Goal: Task Accomplishment & Management: Manage account settings

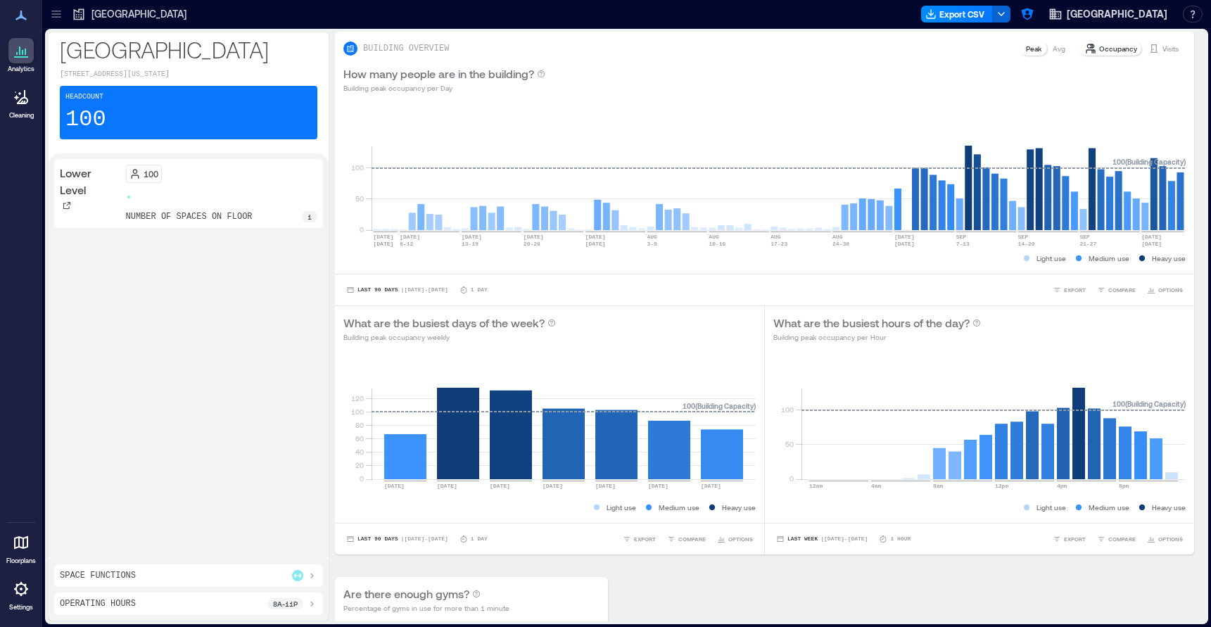
click at [13, 593] on icon at bounding box center [21, 588] width 17 height 17
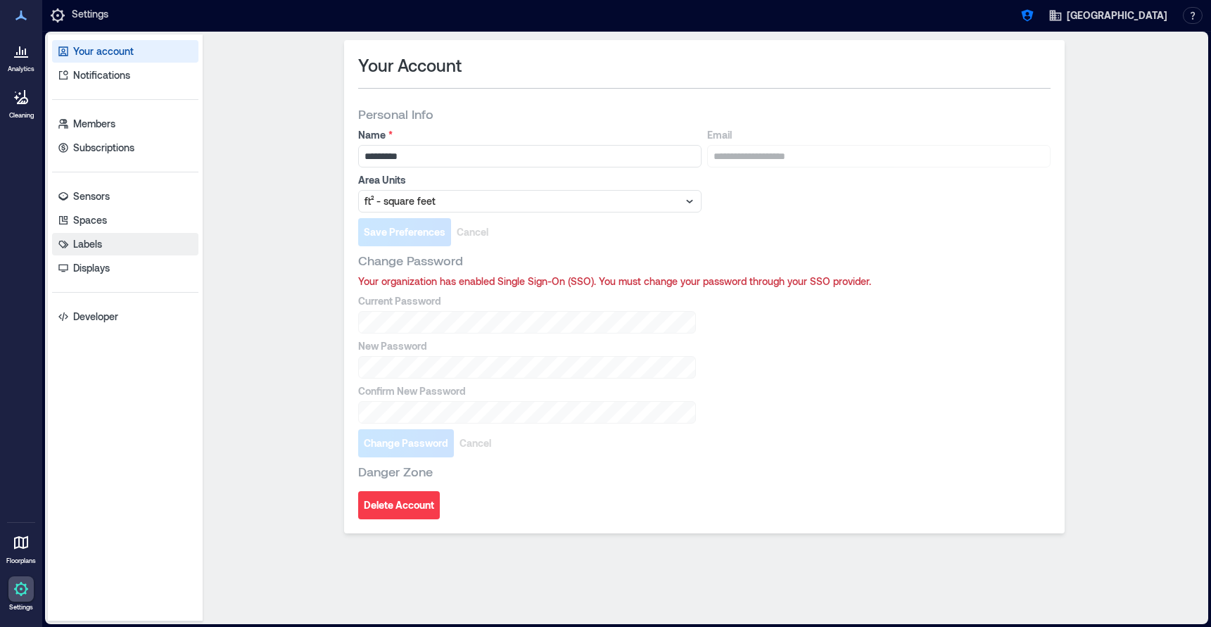
click at [94, 247] on p "Labels" at bounding box center [87, 244] width 29 height 14
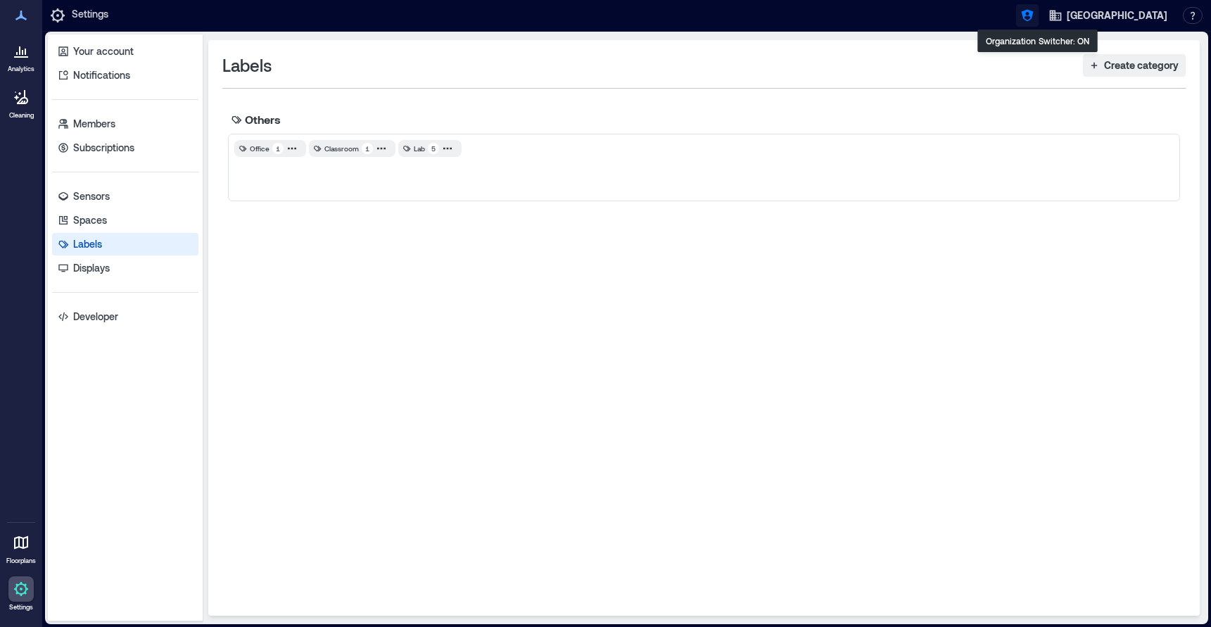
click at [1031, 17] on icon "button" at bounding box center [1027, 15] width 14 height 14
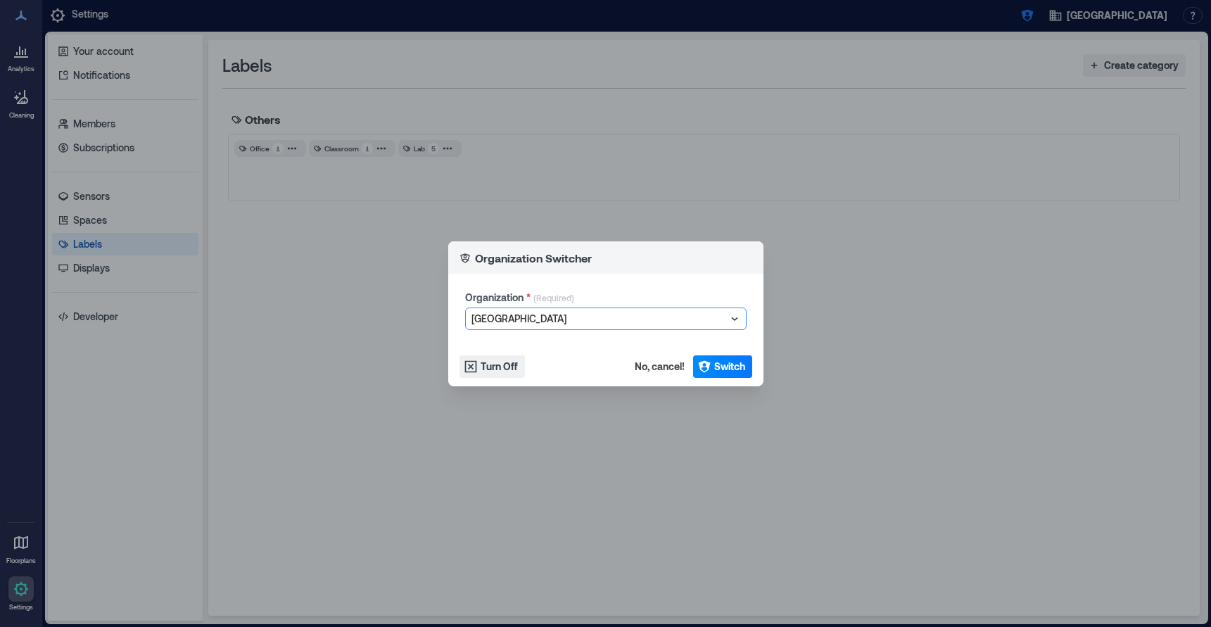
click at [606, 316] on div at bounding box center [598, 318] width 255 height 17
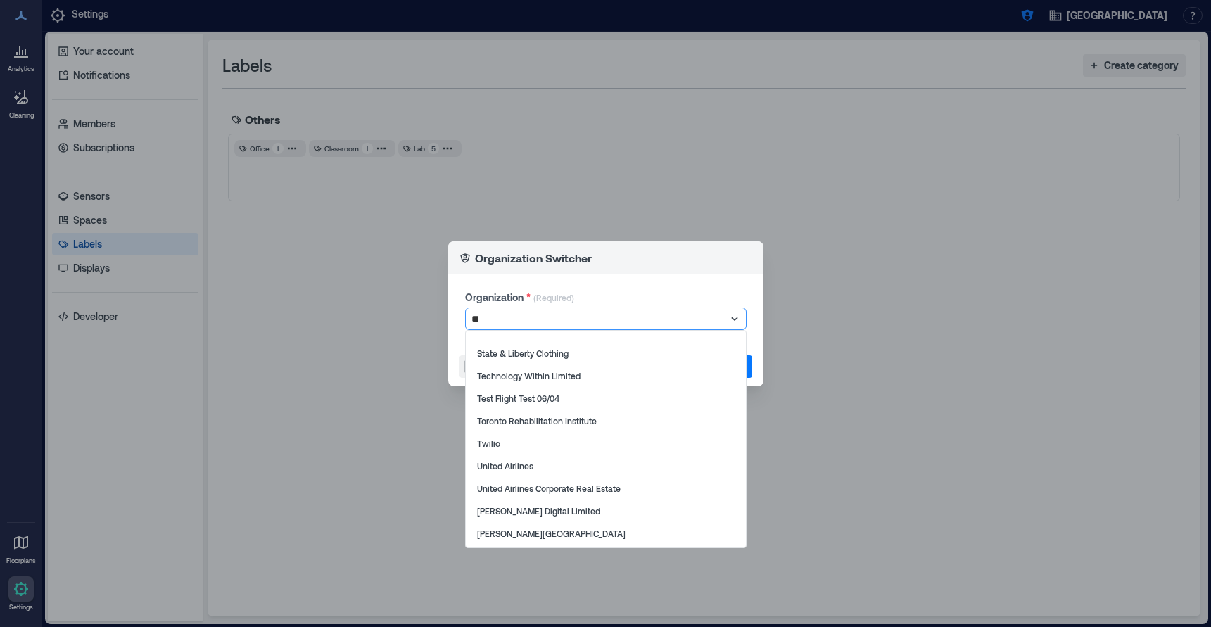
scroll to position [82, 0]
type input "****"
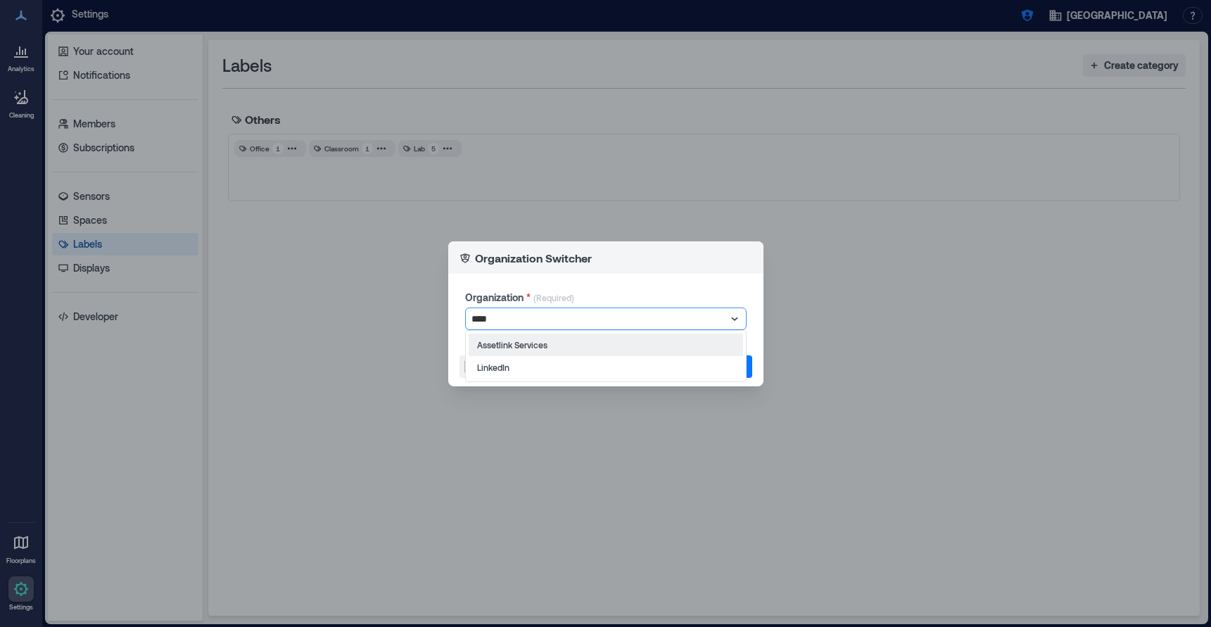
scroll to position [0, 0]
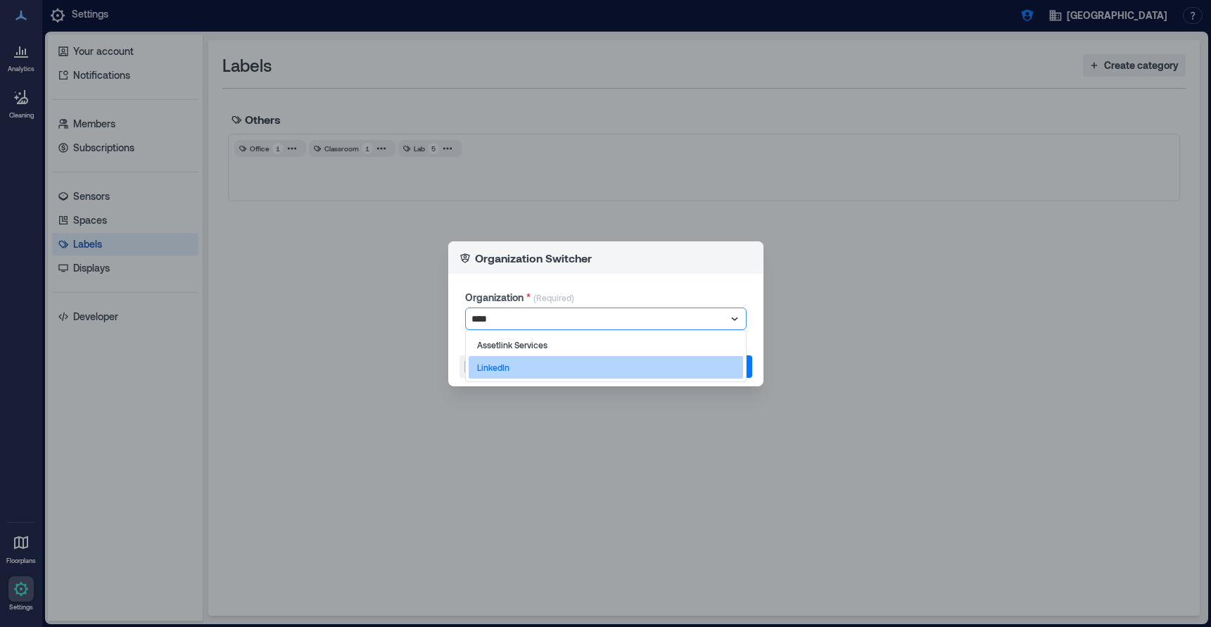
click at [618, 371] on div "LinkedIn" at bounding box center [606, 367] width 274 height 23
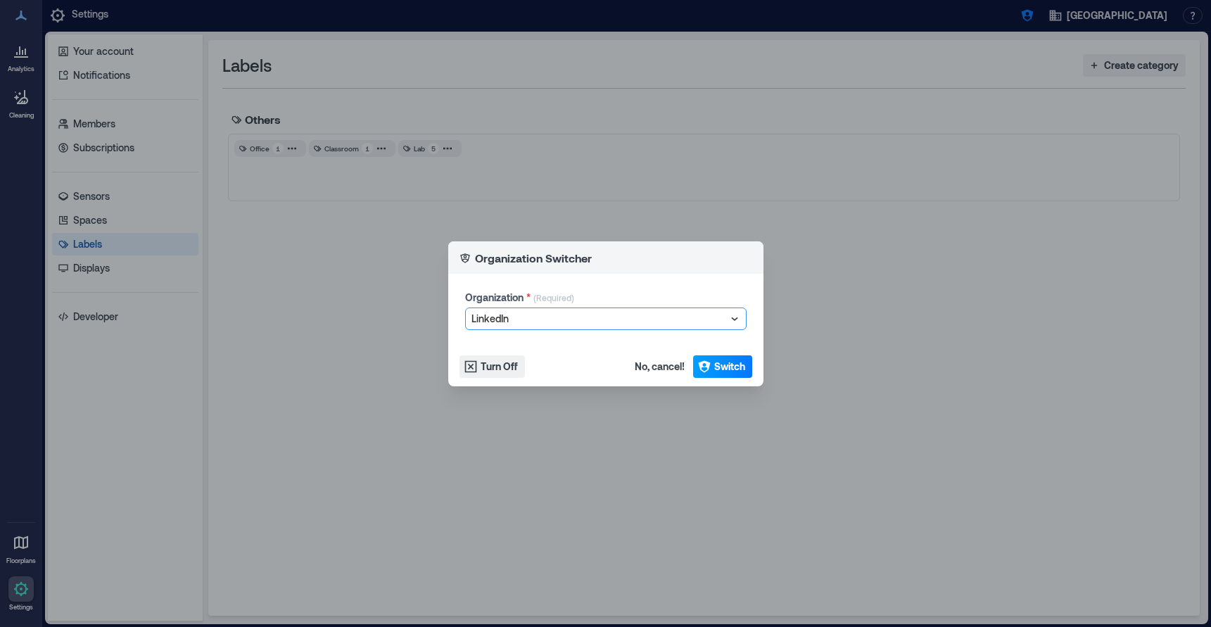
click at [698, 363] on icon "button" at bounding box center [704, 366] width 12 height 12
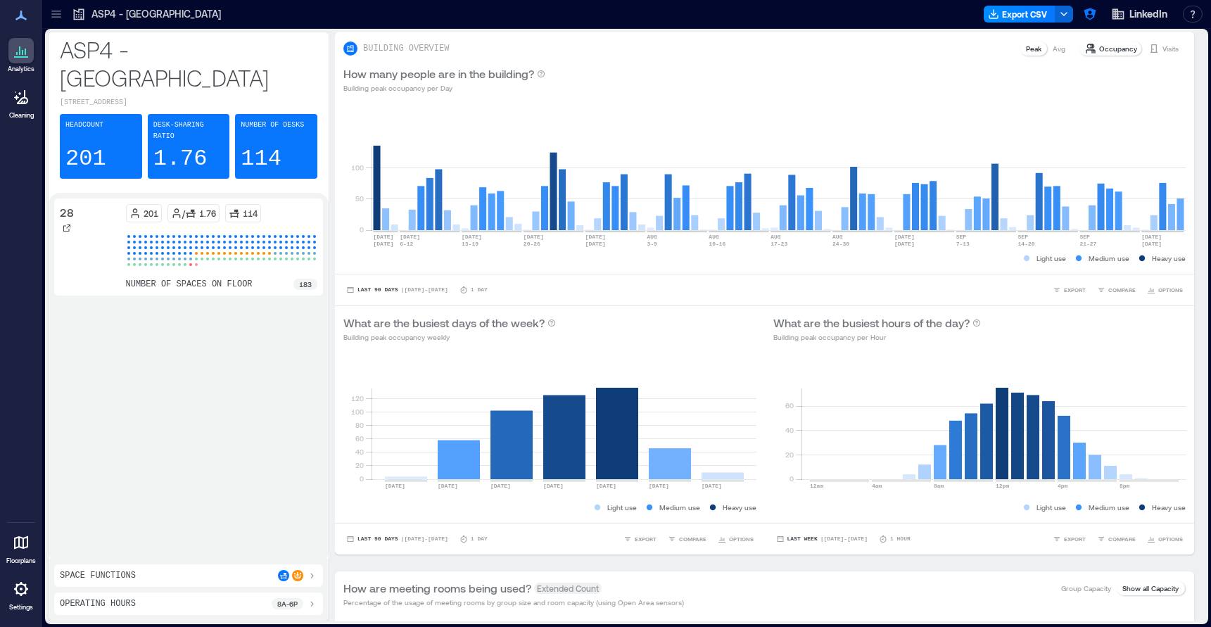
click at [15, 606] on p "Settings" at bounding box center [21, 607] width 24 height 8
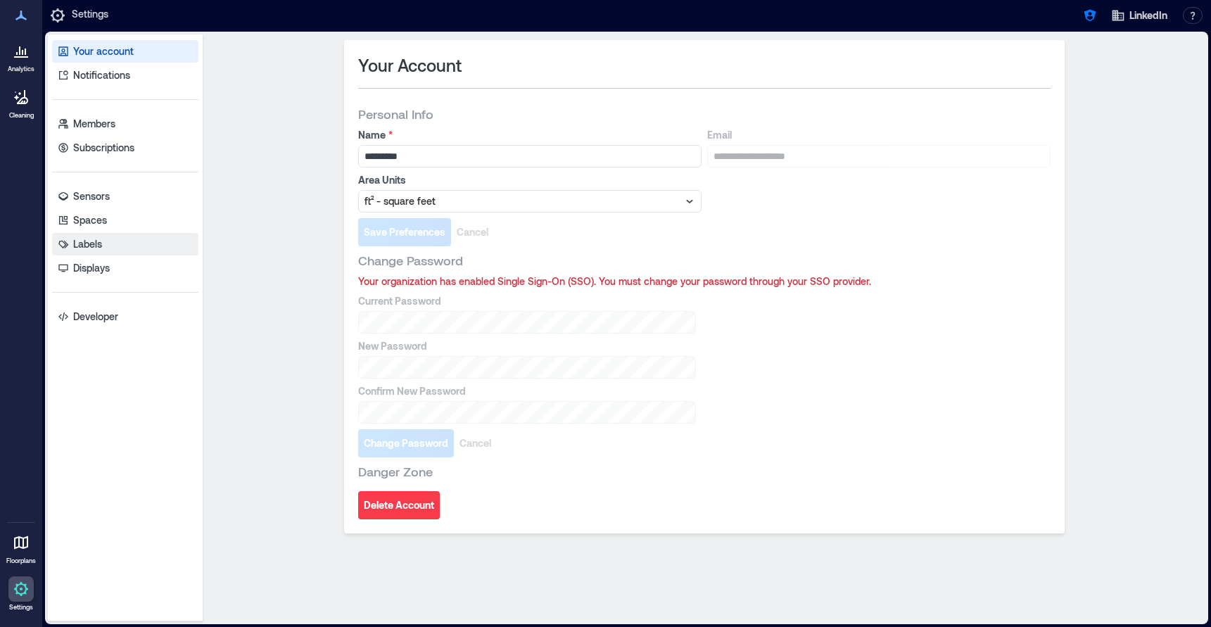
click at [127, 248] on link "Labels" at bounding box center [125, 244] width 146 height 23
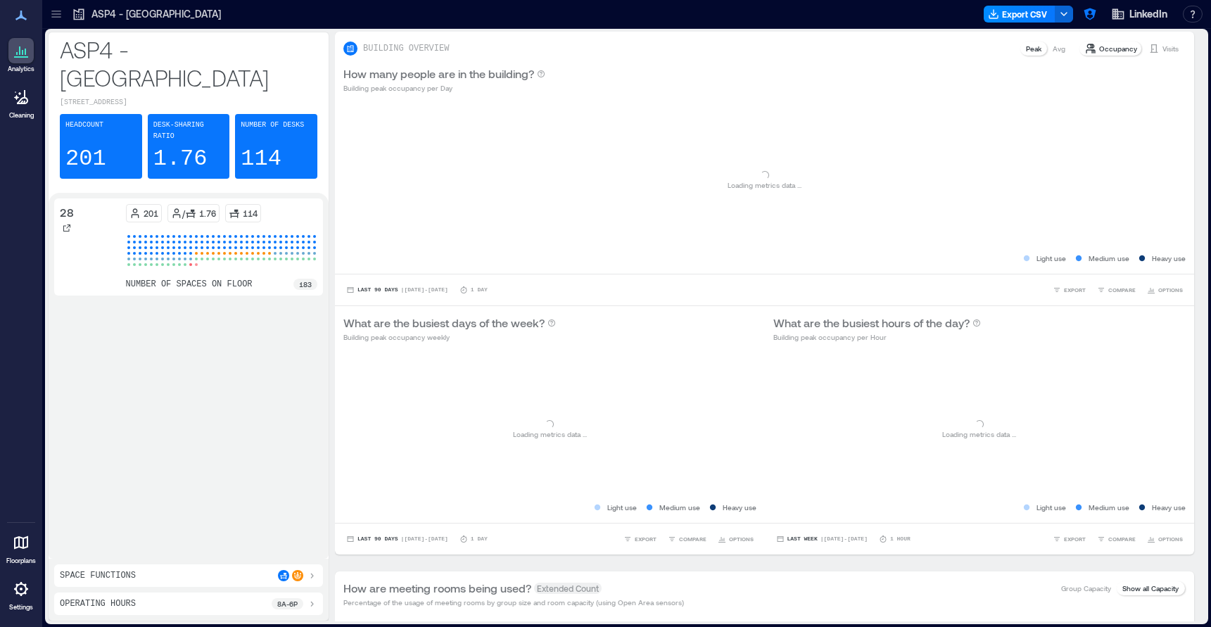
click at [13, 603] on p "Settings" at bounding box center [21, 607] width 24 height 8
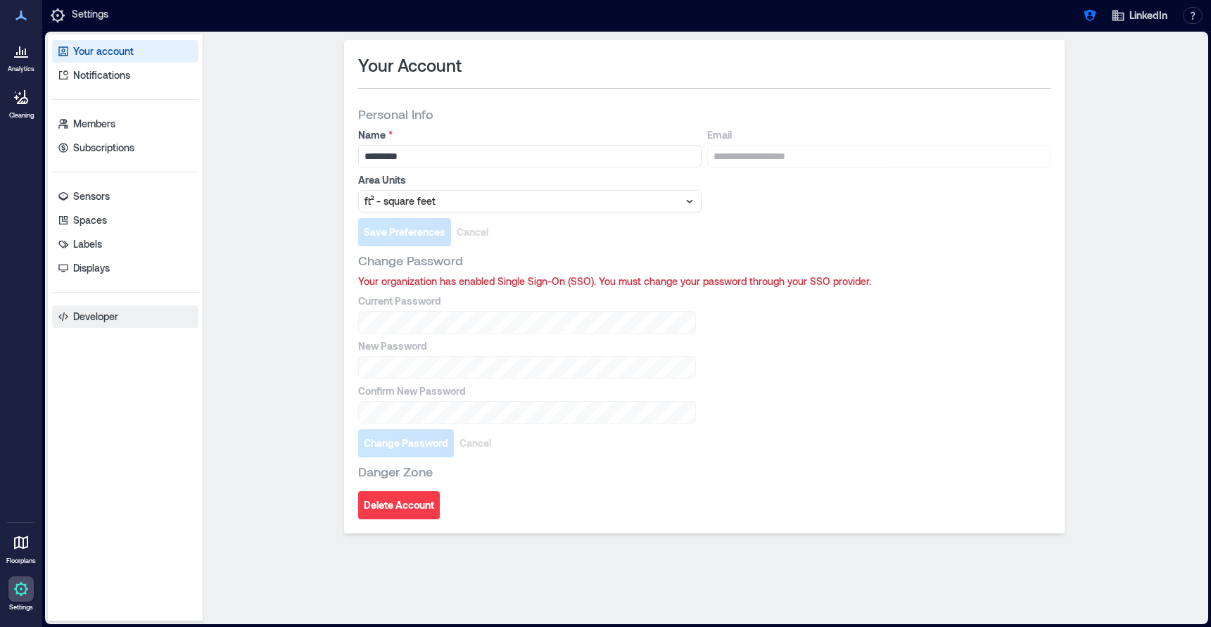
click at [104, 315] on p "Developer" at bounding box center [95, 317] width 45 height 14
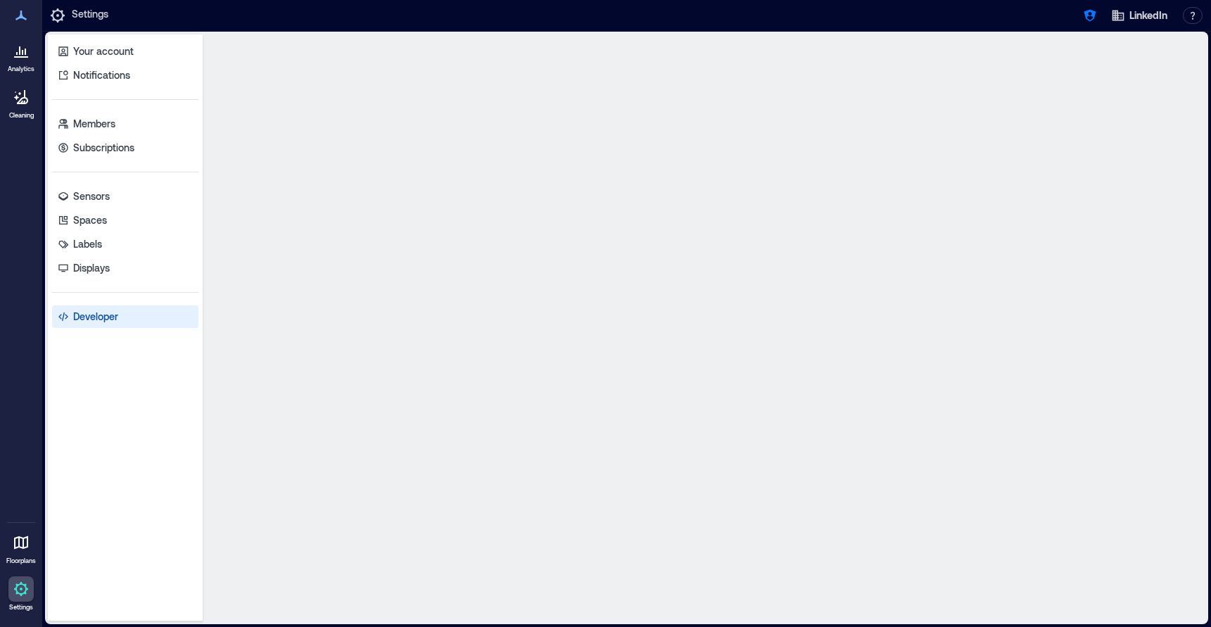
select select "*****"
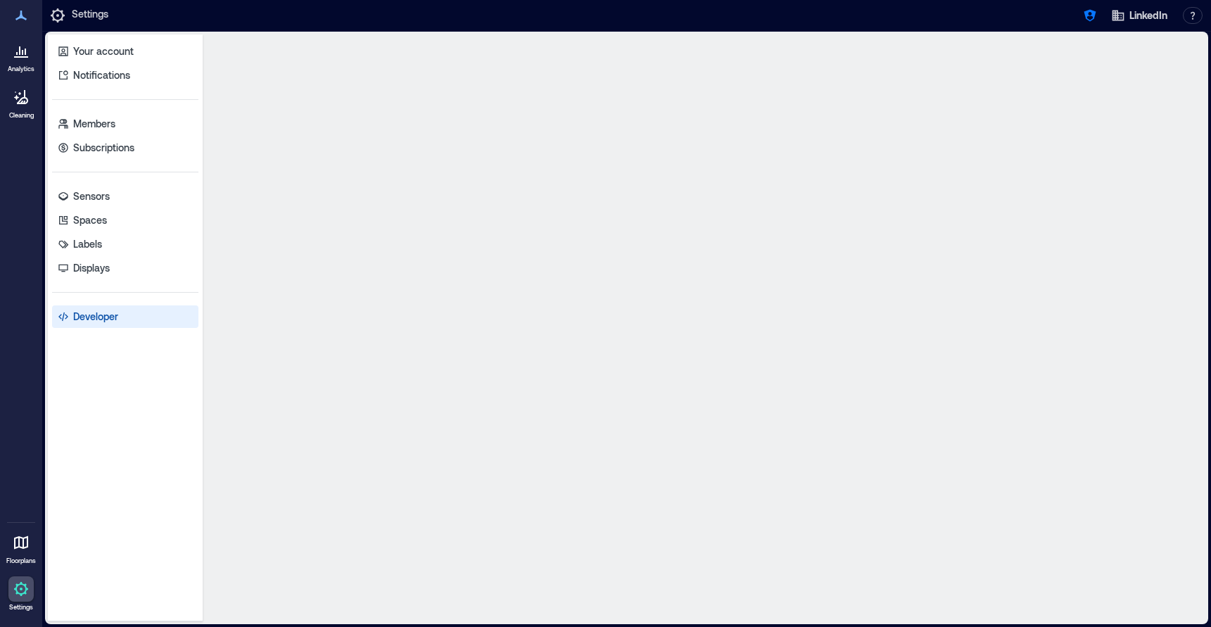
select select "*****"
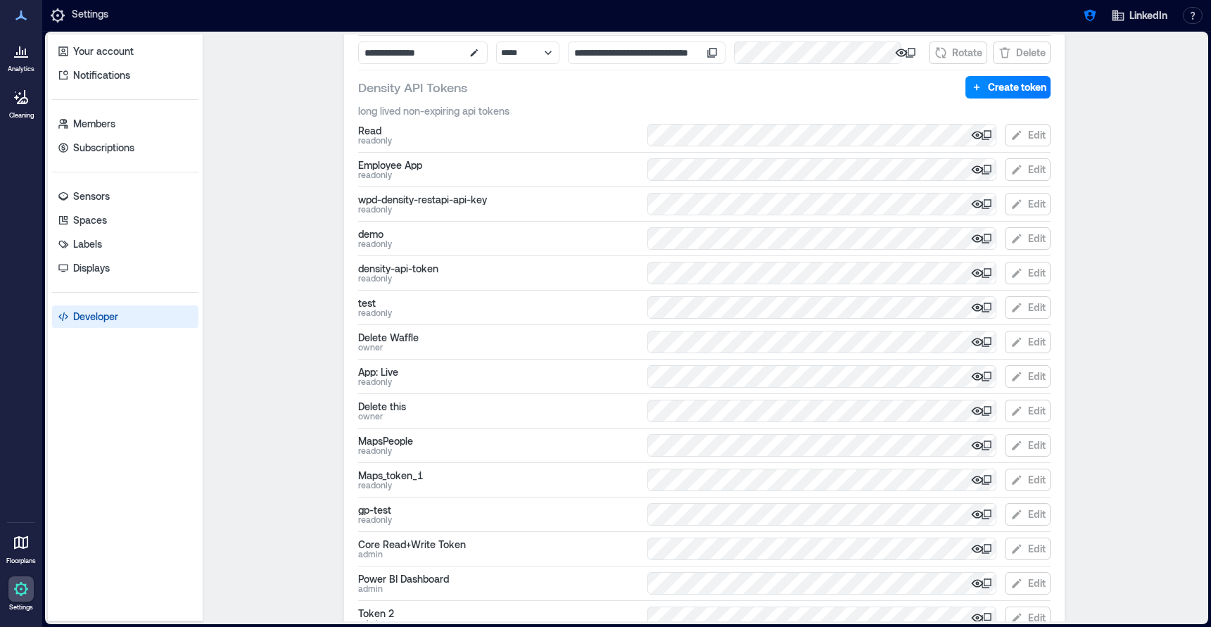
scroll to position [767, 0]
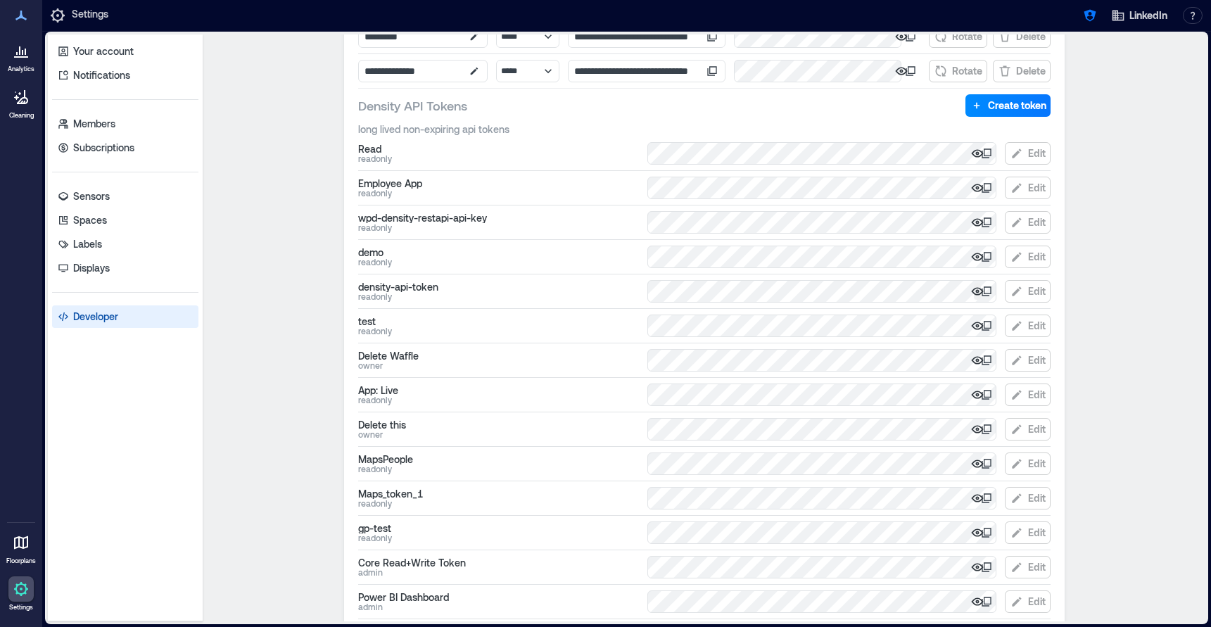
click at [976, 294] on icon "button" at bounding box center [977, 291] width 12 height 8
click at [976, 294] on icon "button" at bounding box center [977, 291] width 14 height 14
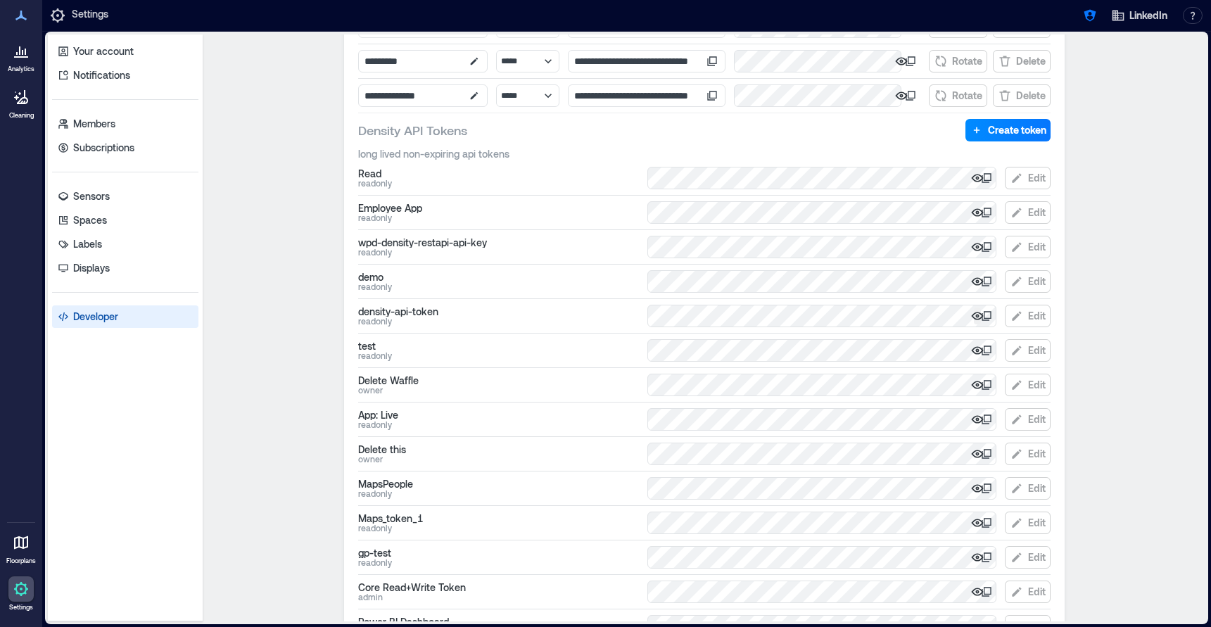
scroll to position [740, 0]
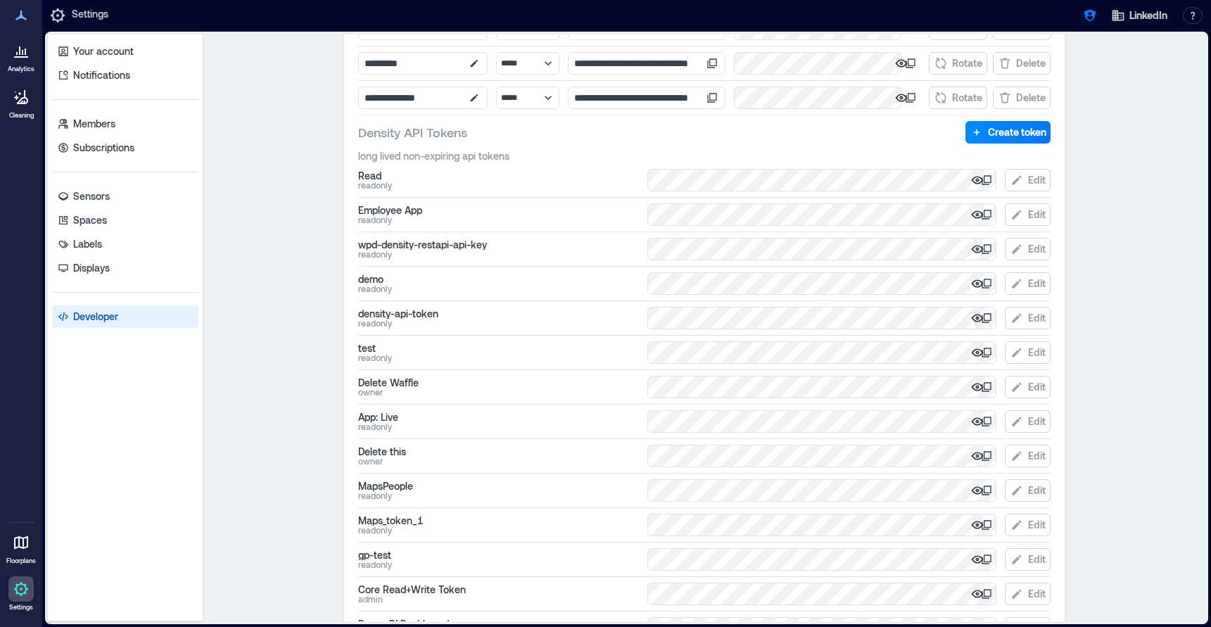
click at [978, 317] on icon "button" at bounding box center [977, 319] width 4 height 4
click at [975, 320] on icon "button" at bounding box center [977, 318] width 12 height 10
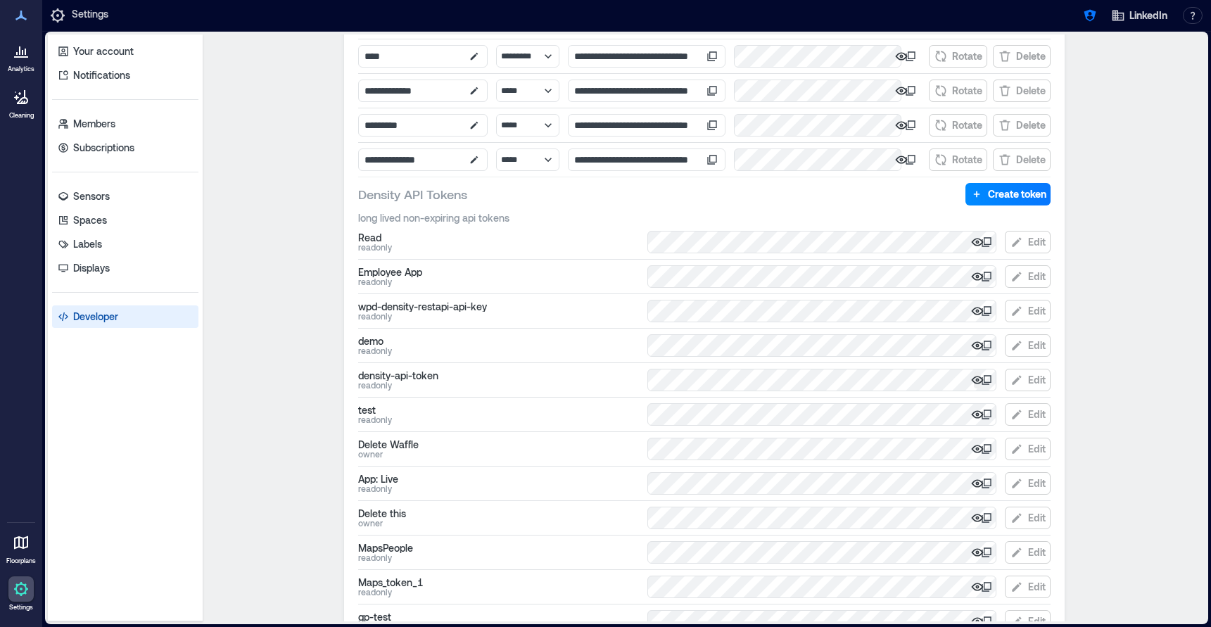
scroll to position [675, 0]
